Goal: Navigation & Orientation: Find specific page/section

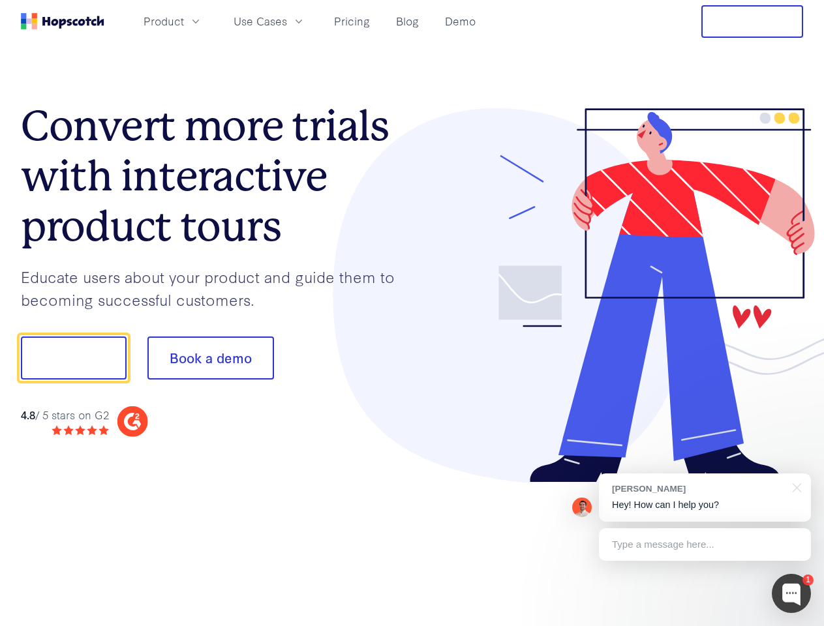
click at [412, 313] on div at bounding box center [607, 295] width 391 height 375
click at [184, 21] on span "Product" at bounding box center [164, 21] width 40 height 16
click at [287, 21] on span "Use Cases" at bounding box center [260, 21] width 53 height 16
click at [752, 22] on button "Free Trial" at bounding box center [752, 21] width 102 height 33
click at [73, 358] on button "Show me!" at bounding box center [74, 358] width 106 height 43
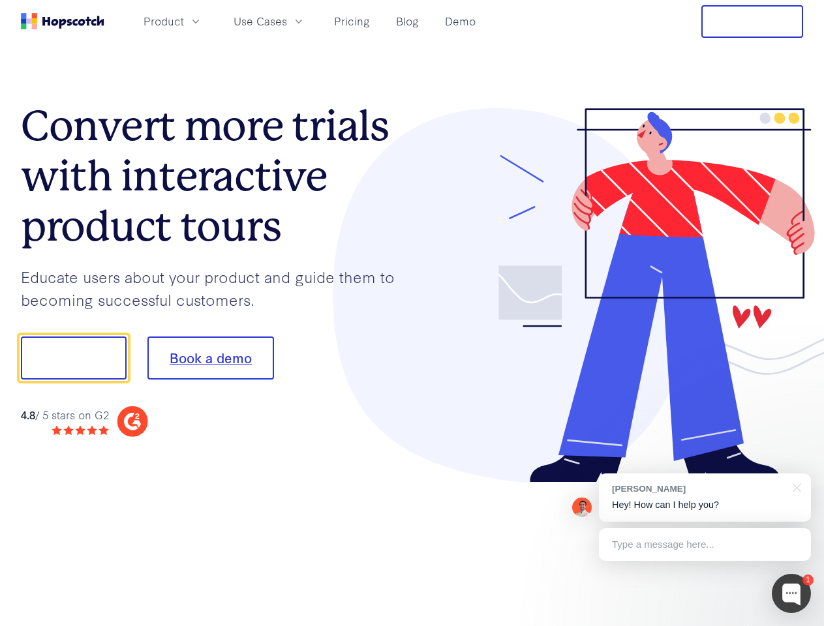
click at [210, 358] on button "Book a demo" at bounding box center [210, 358] width 127 height 43
click at [791, 594] on div at bounding box center [791, 593] width 39 height 39
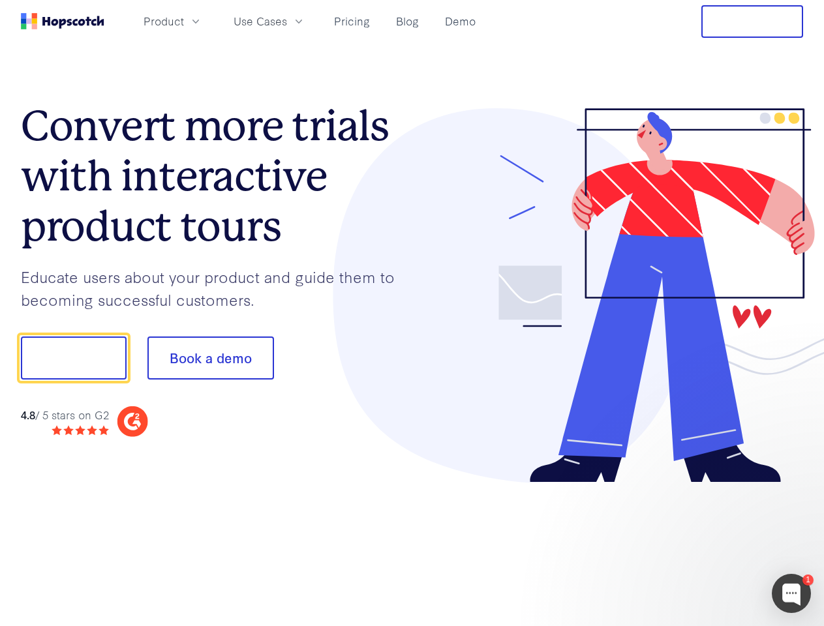
click at [705, 498] on div at bounding box center [688, 444] width 245 height 260
click at [795, 487] on div at bounding box center [688, 444] width 245 height 260
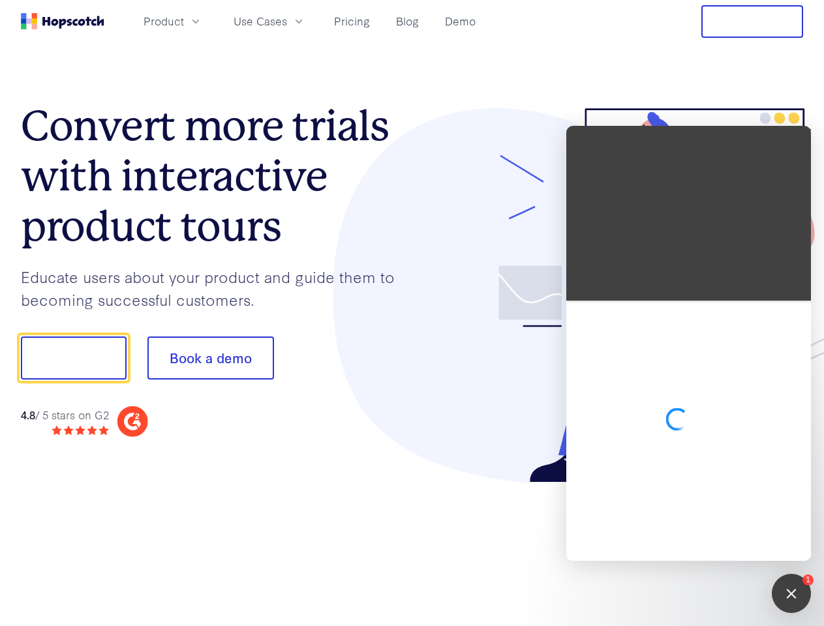
click at [705, 545] on div at bounding box center [688, 431] width 245 height 260
